Goal: Understand process/instructions

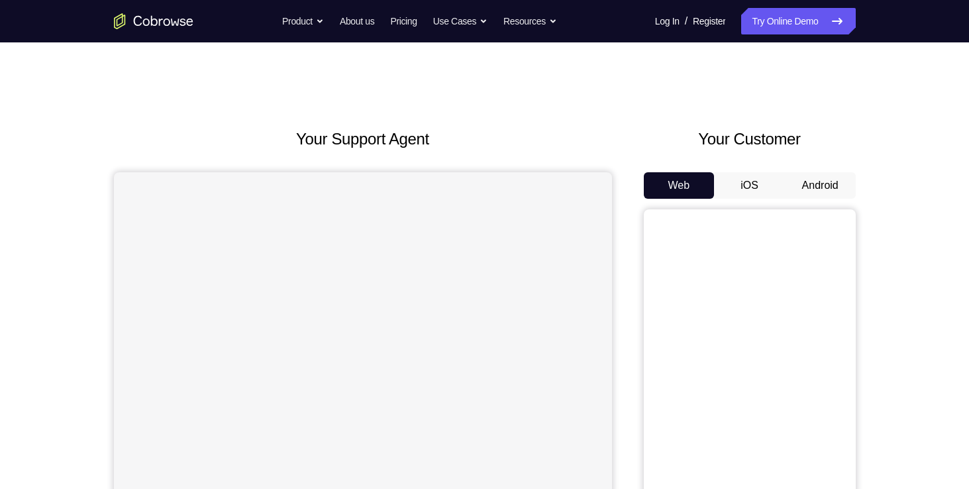
click at [799, 183] on button "Android" at bounding box center [820, 185] width 71 height 26
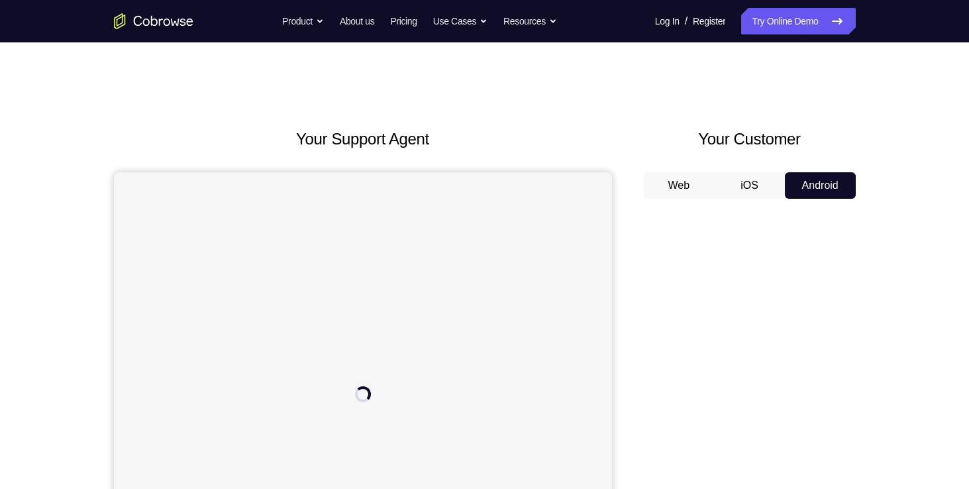
scroll to position [82, 0]
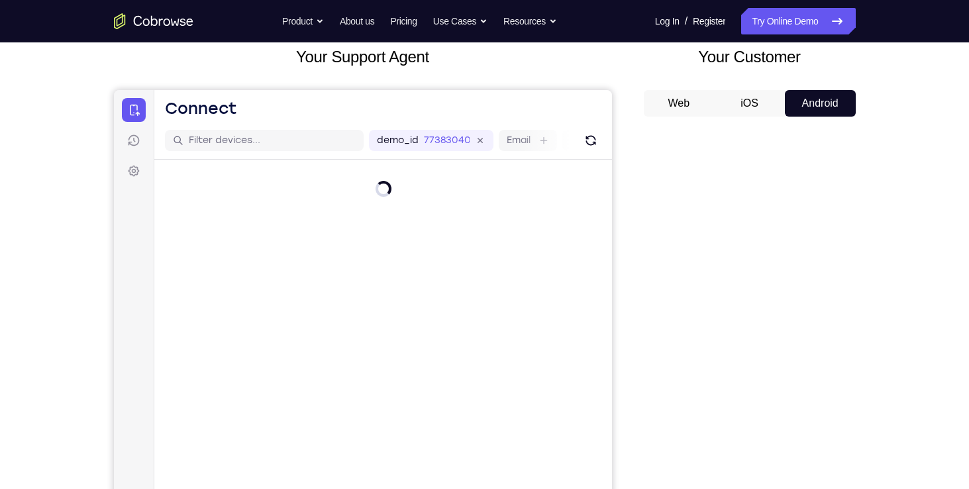
type input "4"
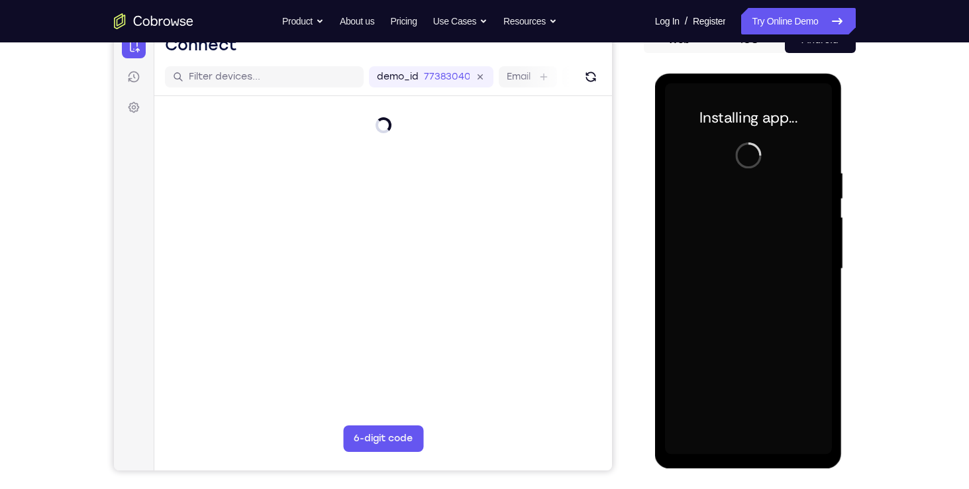
scroll to position [0, 0]
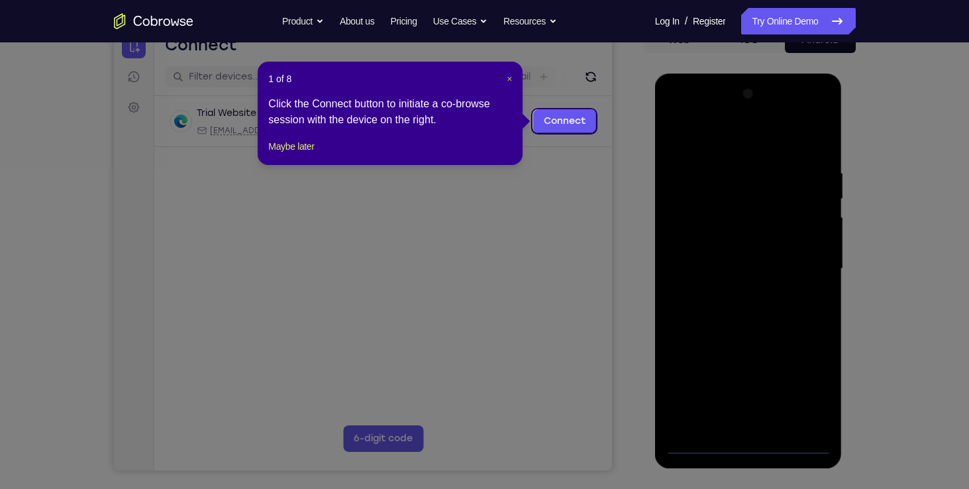
click at [508, 78] on span "×" at bounding box center [509, 78] width 5 height 11
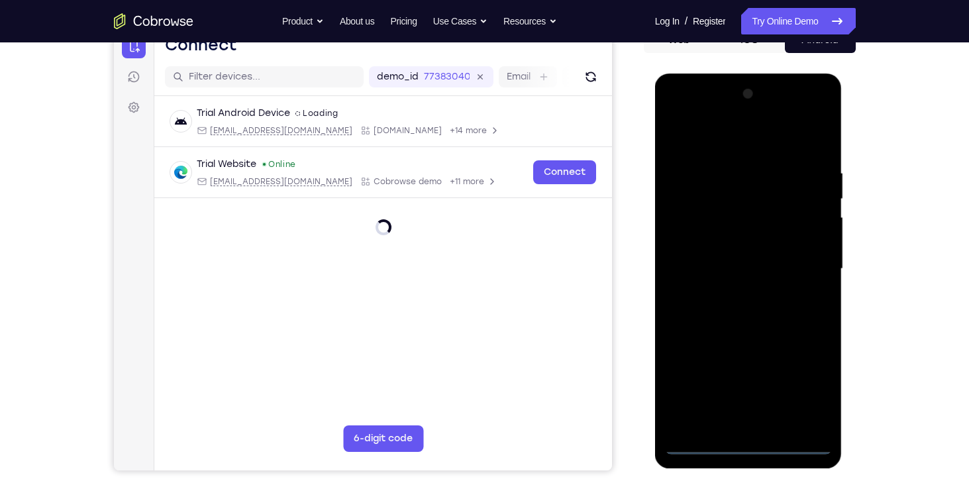
click at [748, 451] on div at bounding box center [748, 268] width 167 height 371
click at [802, 392] on div at bounding box center [748, 268] width 167 height 371
click at [673, 113] on div at bounding box center [748, 268] width 167 height 371
click at [808, 263] on div at bounding box center [748, 268] width 167 height 371
click at [732, 291] on div at bounding box center [748, 268] width 167 height 371
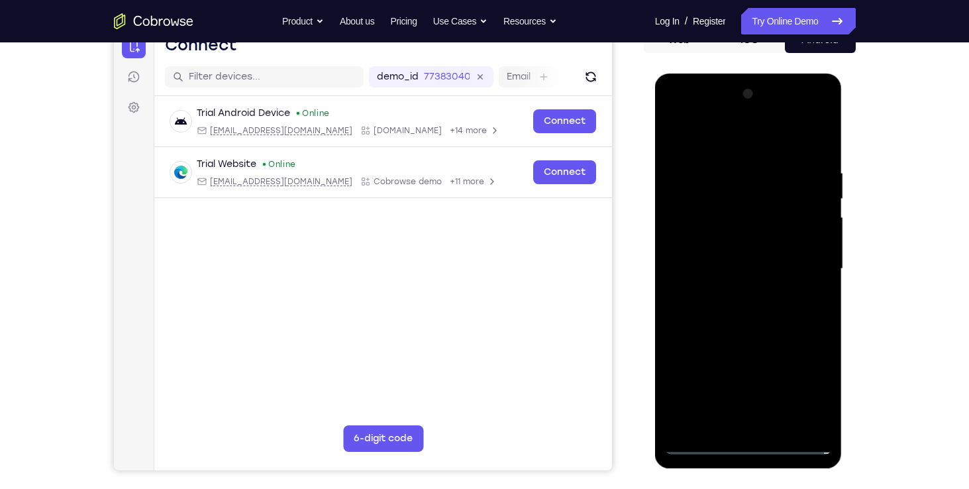
click at [749, 246] on div at bounding box center [748, 268] width 167 height 371
click at [749, 248] on div at bounding box center [748, 268] width 167 height 371
click at [751, 266] on div at bounding box center [748, 268] width 167 height 371
click at [769, 309] on div at bounding box center [748, 268] width 167 height 371
click at [817, 285] on div at bounding box center [748, 268] width 167 height 371
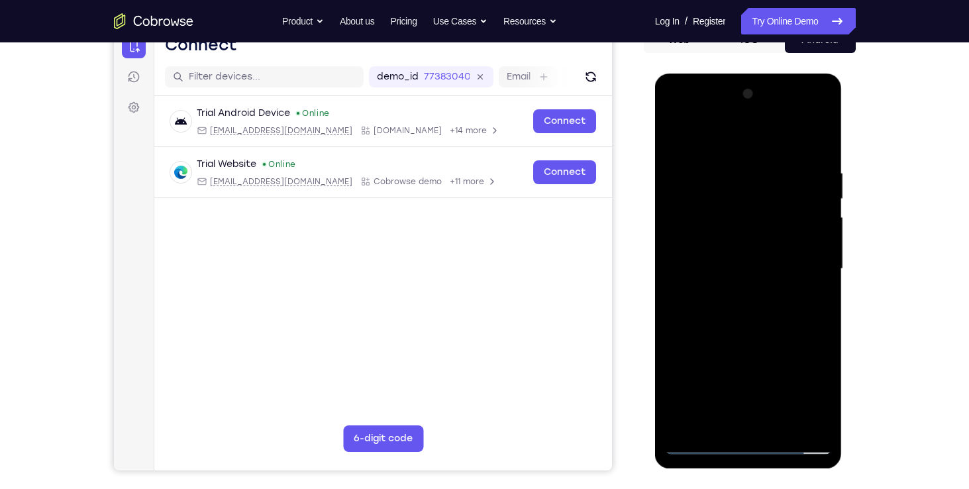
click at [798, 266] on div at bounding box center [748, 268] width 167 height 371
click at [754, 312] on div at bounding box center [748, 268] width 167 height 371
click at [702, 290] on div at bounding box center [748, 268] width 167 height 371
click at [714, 264] on div at bounding box center [748, 268] width 167 height 371
click at [759, 316] on div at bounding box center [748, 268] width 167 height 371
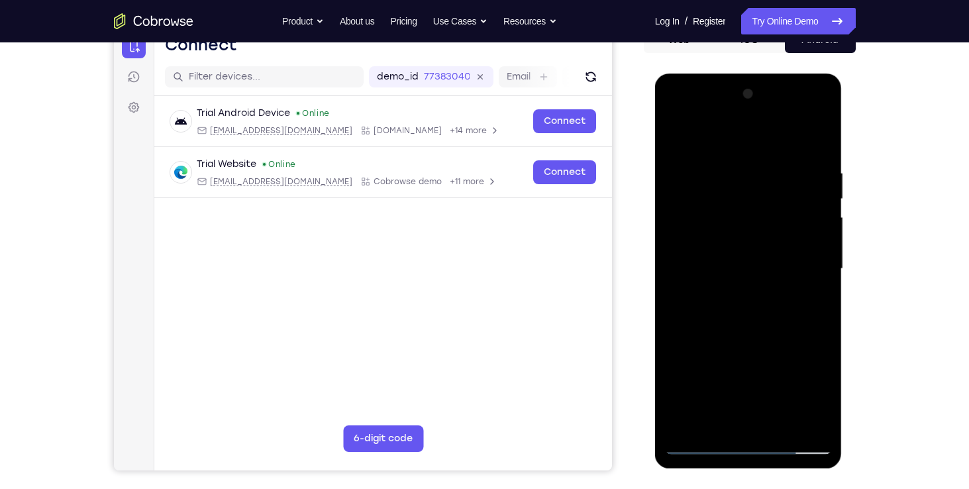
click at [753, 306] on div at bounding box center [748, 268] width 167 height 371
click at [763, 315] on div at bounding box center [748, 268] width 167 height 371
click at [733, 172] on div at bounding box center [748, 268] width 167 height 371
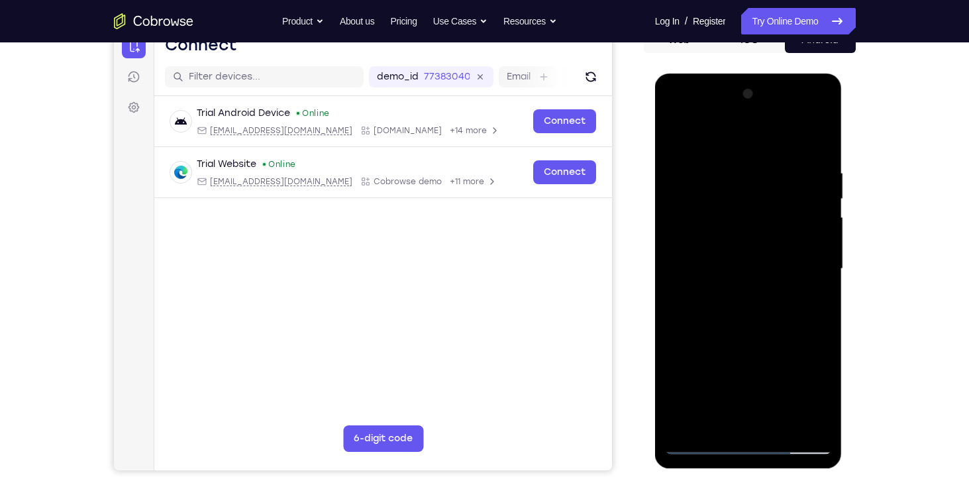
click at [743, 332] on div at bounding box center [748, 268] width 167 height 371
click at [724, 170] on div at bounding box center [748, 268] width 167 height 371
click at [814, 421] on div at bounding box center [748, 268] width 167 height 371
click at [811, 226] on div at bounding box center [748, 268] width 167 height 371
click at [800, 418] on div at bounding box center [748, 268] width 167 height 371
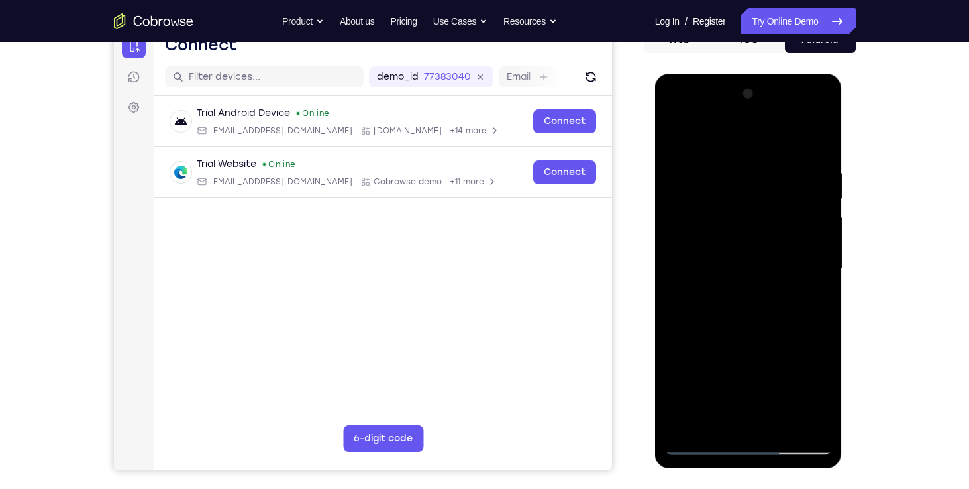
click at [783, 142] on div at bounding box center [748, 268] width 167 height 371
click at [702, 264] on div at bounding box center [748, 268] width 167 height 371
click at [679, 287] on div at bounding box center [748, 268] width 167 height 371
click at [814, 272] on div at bounding box center [748, 268] width 167 height 371
click at [814, 274] on div at bounding box center [748, 268] width 167 height 371
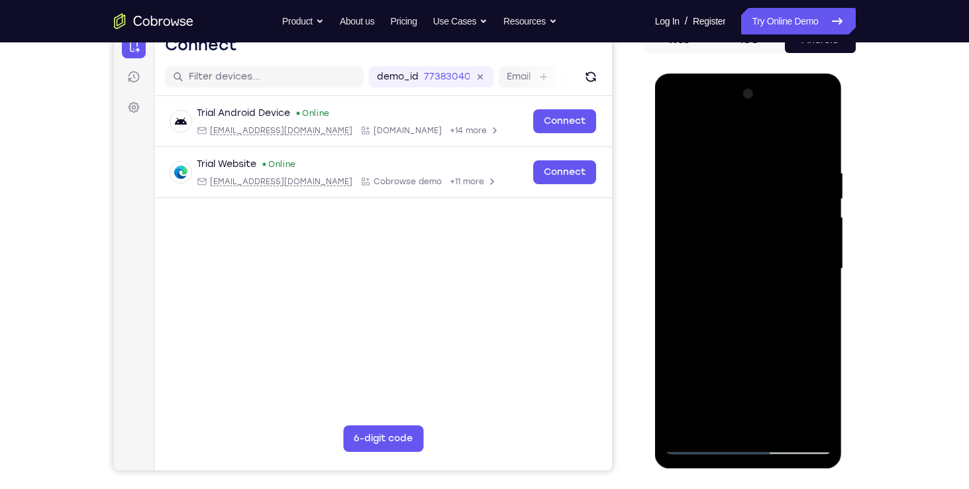
click at [814, 274] on div at bounding box center [748, 268] width 167 height 371
click at [681, 297] on div at bounding box center [748, 268] width 167 height 371
click at [727, 422] on div at bounding box center [748, 268] width 167 height 371
click at [757, 330] on div at bounding box center [748, 268] width 167 height 371
click at [697, 446] on div at bounding box center [748, 268] width 167 height 371
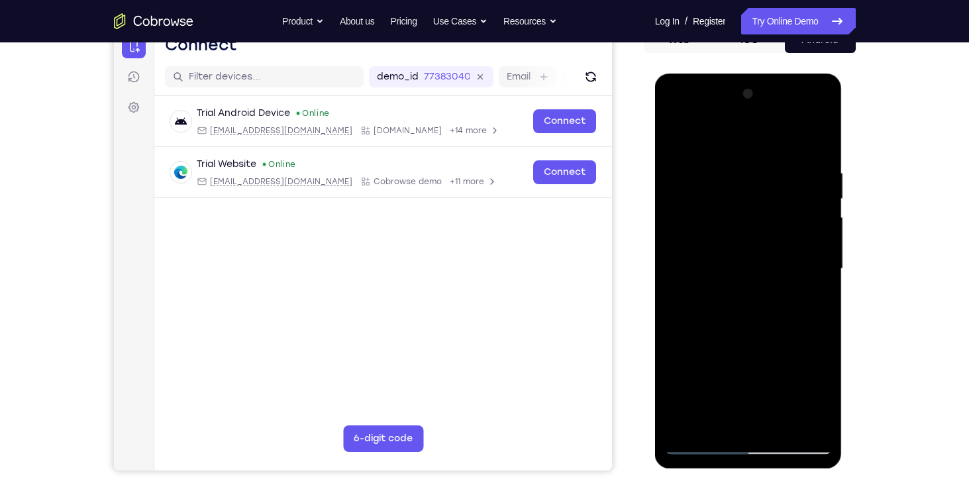
click at [812, 418] on div at bounding box center [748, 268] width 167 height 371
click at [811, 139] on div at bounding box center [748, 268] width 167 height 371
drag, startPoint x: 718, startPoint y: 296, endPoint x: 729, endPoint y: 253, distance: 44.5
click at [729, 253] on div at bounding box center [748, 268] width 167 height 371
drag, startPoint x: 712, startPoint y: 251, endPoint x: 722, endPoint y: 199, distance: 52.6
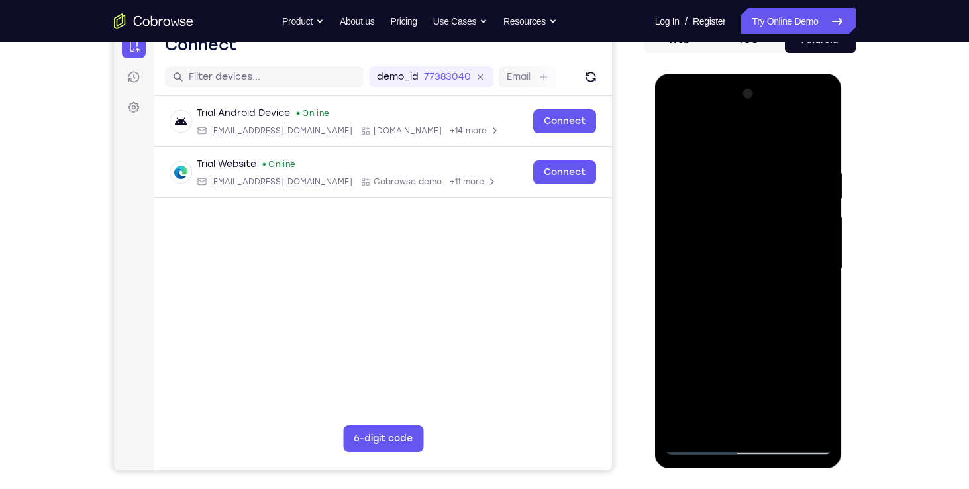
click at [722, 199] on div at bounding box center [748, 268] width 167 height 371
click at [822, 134] on div at bounding box center [748, 268] width 167 height 371
drag, startPoint x: 793, startPoint y: 190, endPoint x: 793, endPoint y: 231, distance: 41.0
click at [793, 231] on div at bounding box center [748, 268] width 167 height 371
drag, startPoint x: 818, startPoint y: 220, endPoint x: 814, endPoint y: 246, distance: 26.1
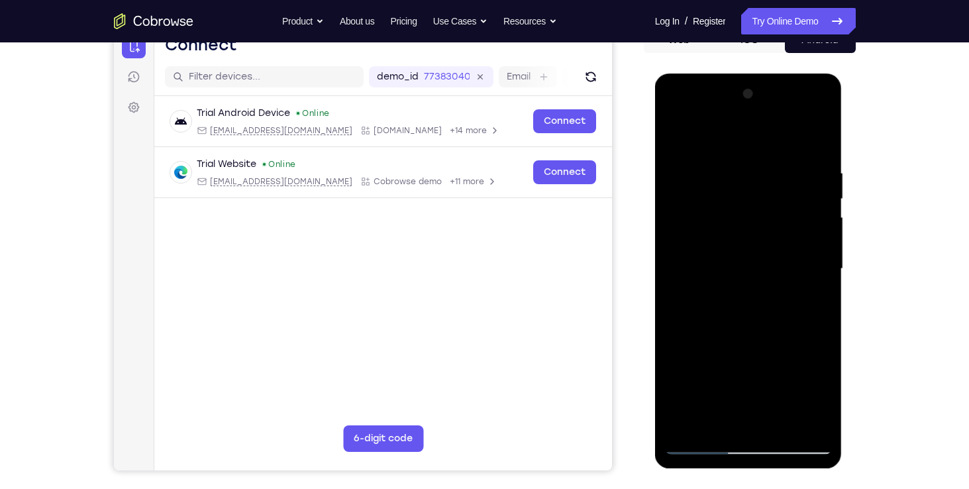
click at [814, 246] on div at bounding box center [748, 268] width 167 height 371
click at [677, 134] on div at bounding box center [748, 268] width 167 height 371
drag, startPoint x: 740, startPoint y: 306, endPoint x: 749, endPoint y: 283, distance: 24.3
click at [749, 283] on div at bounding box center [748, 268] width 167 height 371
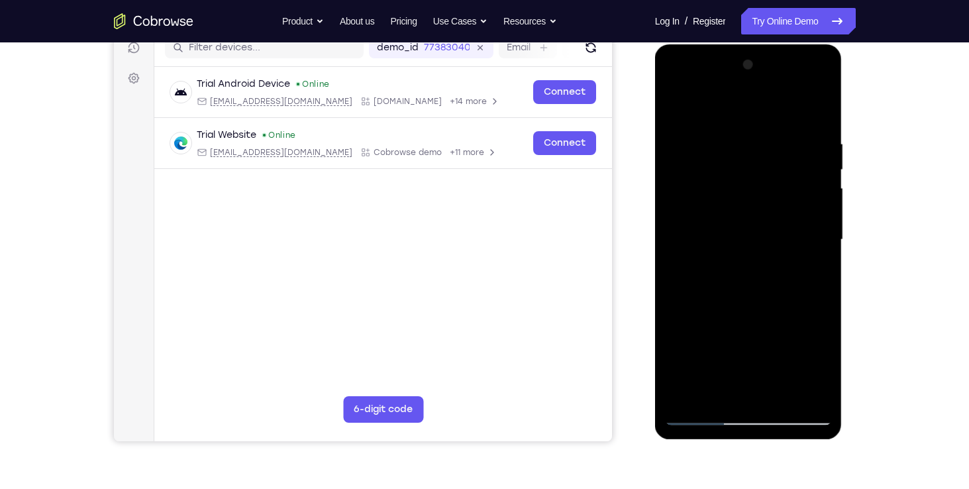
scroll to position [185, 0]
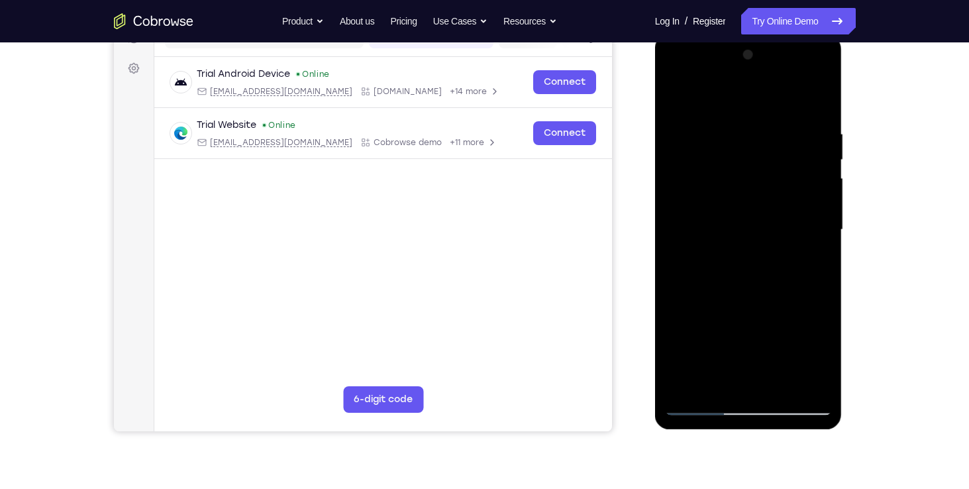
click at [776, 389] on div at bounding box center [748, 229] width 167 height 371
click at [763, 297] on div at bounding box center [748, 229] width 167 height 371
click at [755, 290] on div at bounding box center [748, 229] width 167 height 371
click at [693, 387] on div at bounding box center [748, 229] width 167 height 371
click at [806, 263] on div at bounding box center [748, 229] width 167 height 371
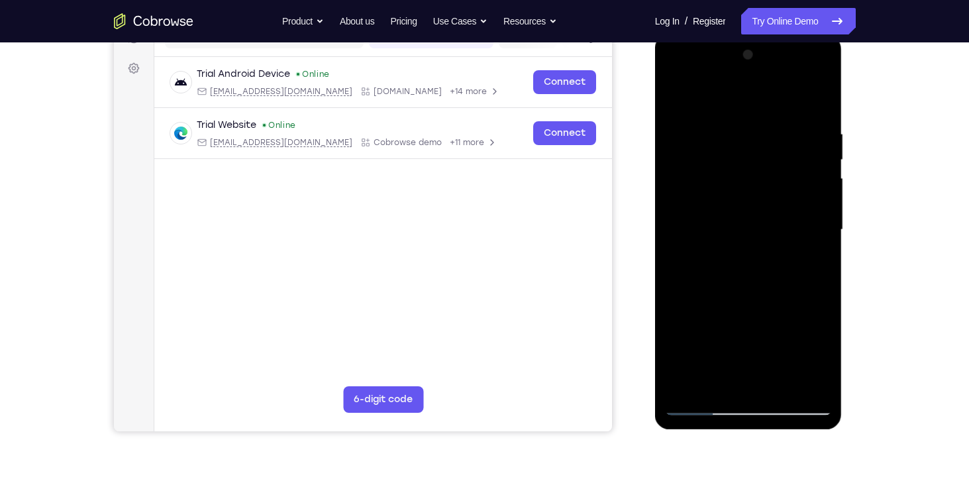
click at [678, 102] on div at bounding box center [748, 229] width 167 height 371
click at [726, 346] on div at bounding box center [748, 229] width 167 height 371
click at [737, 379] on div at bounding box center [748, 229] width 167 height 371
click at [813, 266] on div at bounding box center [748, 229] width 167 height 371
click at [769, 286] on div at bounding box center [748, 229] width 167 height 371
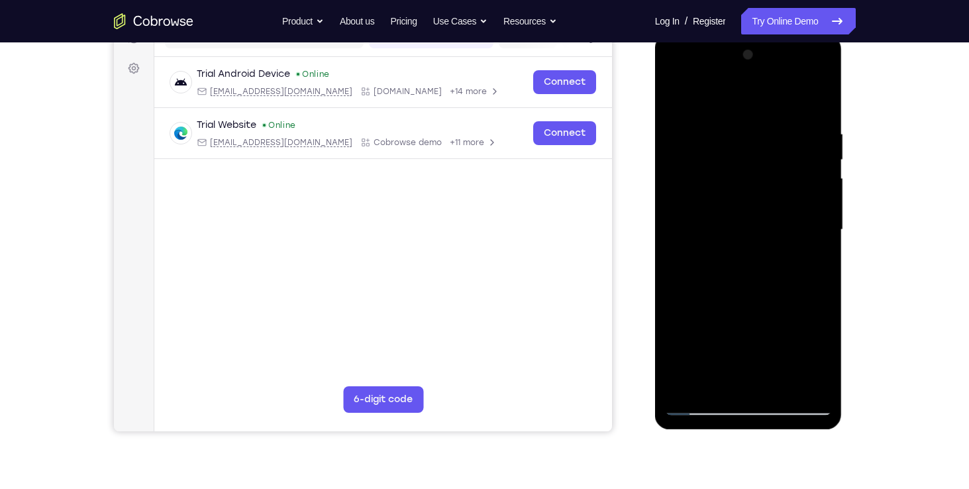
click at [726, 153] on div at bounding box center [748, 229] width 167 height 371
click at [707, 381] on div at bounding box center [748, 229] width 167 height 371
click at [824, 79] on div at bounding box center [748, 229] width 167 height 371
click at [692, 237] on div at bounding box center [748, 229] width 167 height 371
click at [797, 378] on div at bounding box center [748, 229] width 167 height 371
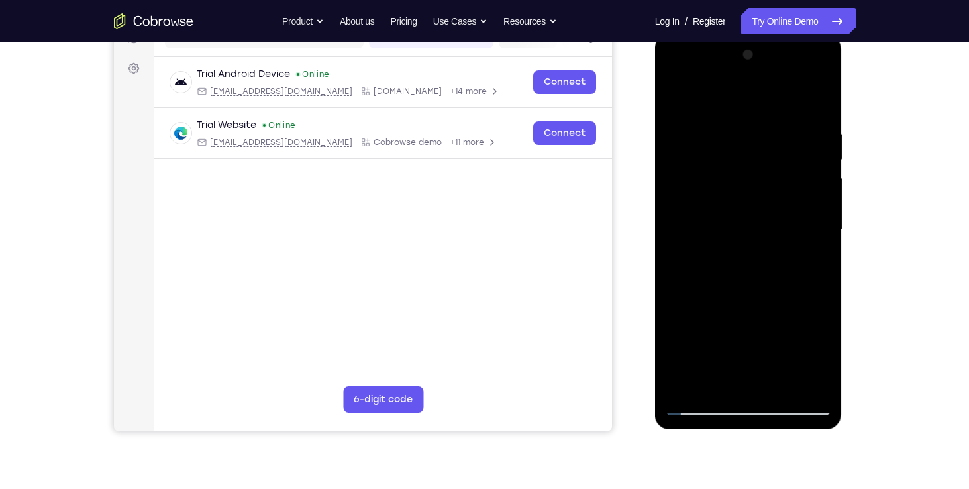
click at [679, 78] on div at bounding box center [748, 229] width 167 height 371
click at [677, 79] on div at bounding box center [748, 229] width 167 height 371
click at [711, 385] on div at bounding box center [748, 229] width 167 height 371
click at [761, 332] on div at bounding box center [748, 229] width 167 height 371
click at [736, 334] on div at bounding box center [748, 229] width 167 height 371
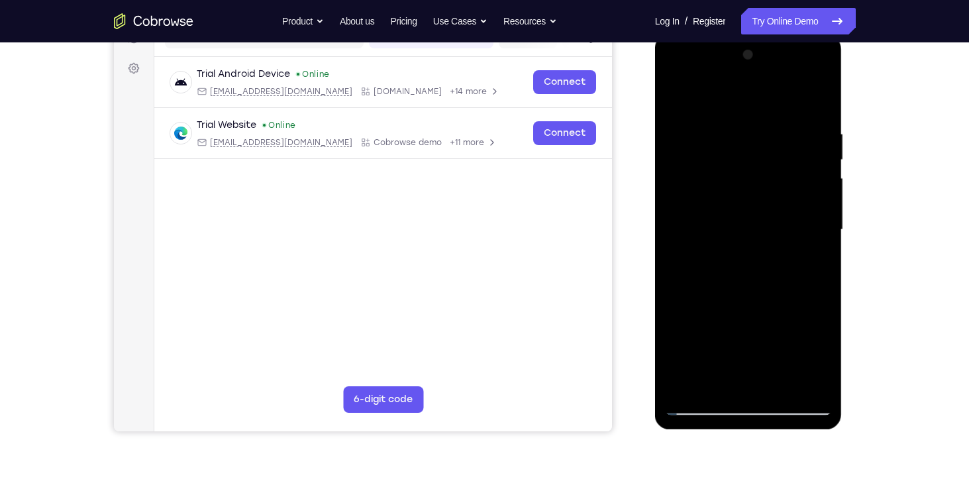
click at [706, 330] on div at bounding box center [748, 229] width 167 height 371
click at [738, 308] on div at bounding box center [748, 229] width 167 height 371
click at [765, 361] on div at bounding box center [748, 229] width 167 height 371
click at [776, 336] on div at bounding box center [748, 229] width 167 height 371
click at [709, 336] on div at bounding box center [748, 229] width 167 height 371
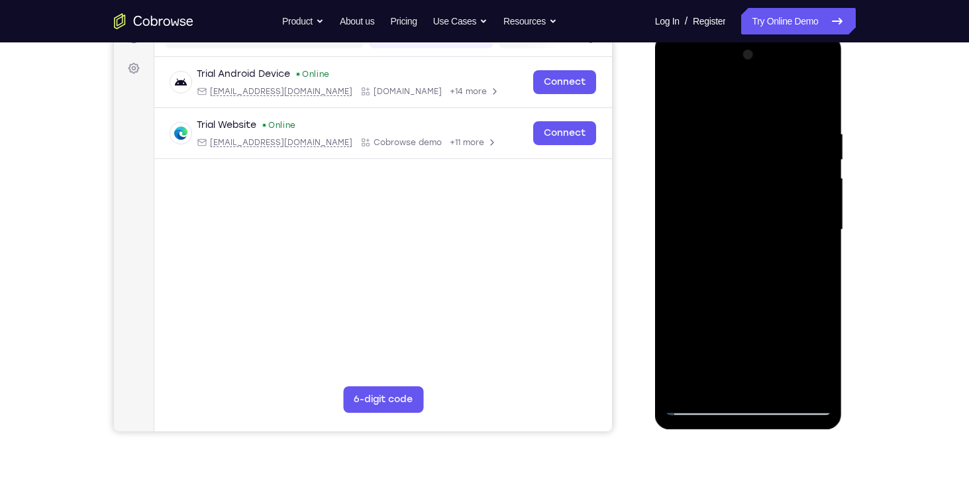
click at [748, 387] on div at bounding box center [748, 229] width 167 height 371
click at [746, 329] on div at bounding box center [748, 229] width 167 height 371
click at [737, 329] on div at bounding box center [748, 229] width 167 height 371
click at [675, 309] on div at bounding box center [748, 229] width 167 height 371
click at [717, 357] on div at bounding box center [748, 229] width 167 height 371
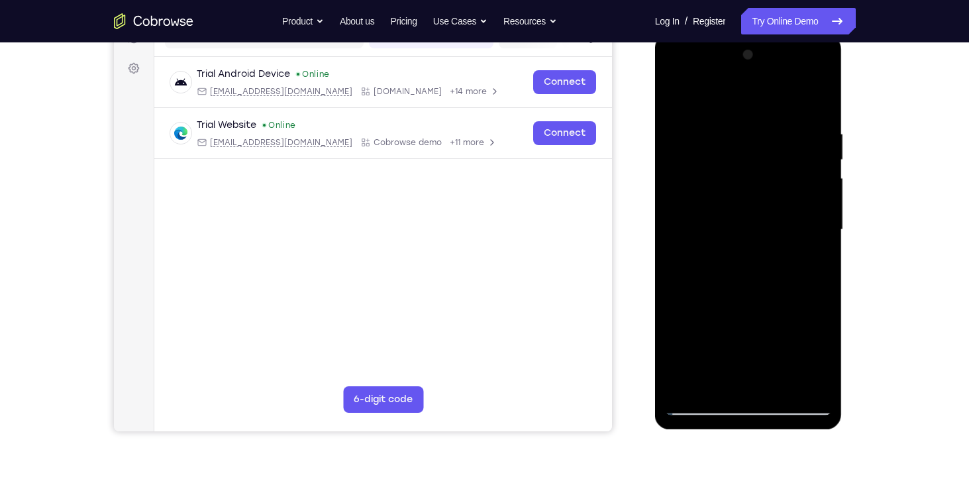
click at [705, 334] on div at bounding box center [748, 229] width 167 height 371
click at [718, 333] on div at bounding box center [748, 229] width 167 height 371
click at [777, 312] on div at bounding box center [748, 229] width 167 height 371
click at [761, 381] on div at bounding box center [748, 229] width 167 height 371
click at [808, 328] on div at bounding box center [748, 229] width 167 height 371
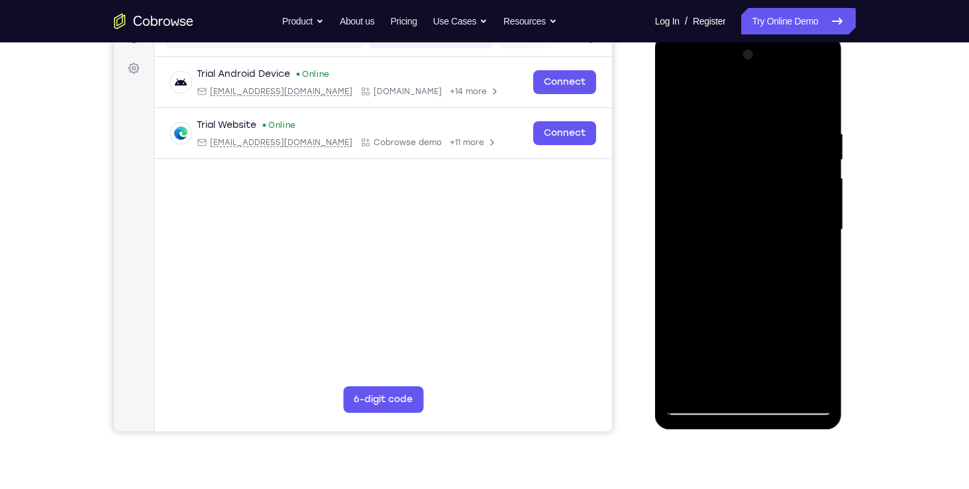
click at [750, 333] on div at bounding box center [748, 229] width 167 height 371
click at [771, 334] on div at bounding box center [748, 229] width 167 height 371
click at [769, 334] on div at bounding box center [748, 229] width 167 height 371
click at [769, 375] on div at bounding box center [748, 229] width 167 height 371
click at [776, 360] on div at bounding box center [748, 229] width 167 height 371
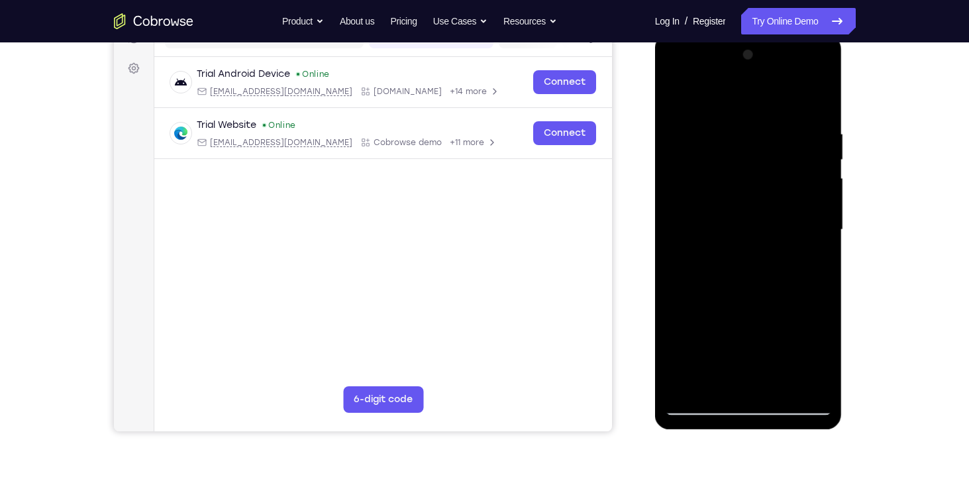
click at [701, 330] on div at bounding box center [748, 229] width 167 height 371
click at [746, 395] on div at bounding box center [748, 229] width 167 height 371
click at [794, 335] on div at bounding box center [748, 229] width 167 height 371
click at [723, 336] on div at bounding box center [748, 229] width 167 height 371
click at [762, 336] on div at bounding box center [748, 229] width 167 height 371
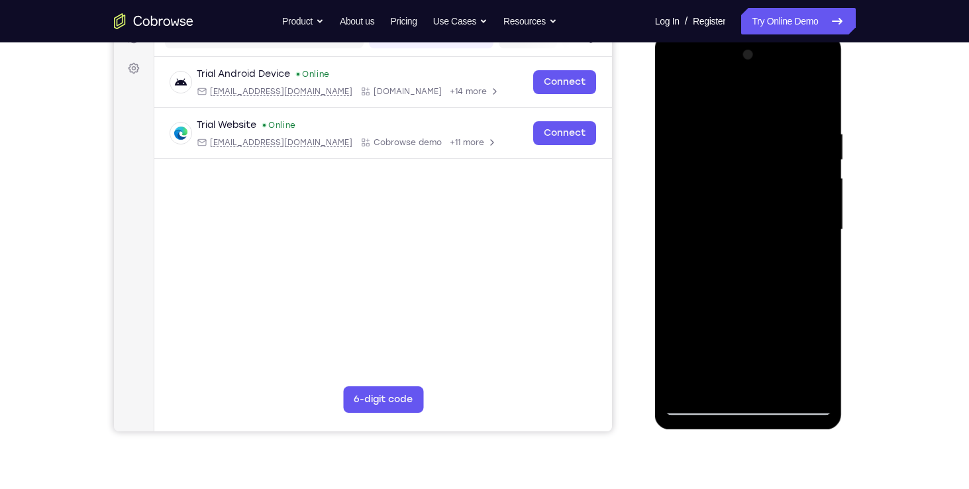
click at [717, 310] on div at bounding box center [748, 229] width 167 height 371
click at [765, 360] on div at bounding box center [748, 229] width 167 height 371
click at [736, 332] on div at bounding box center [748, 229] width 167 height 371
